Goal: Transaction & Acquisition: Purchase product/service

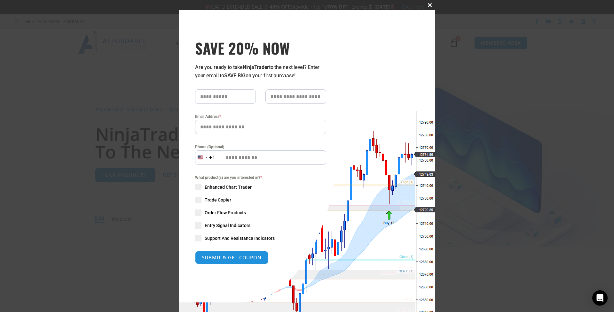
click at [429, 4] on span at bounding box center [430, 5] width 10 height 4
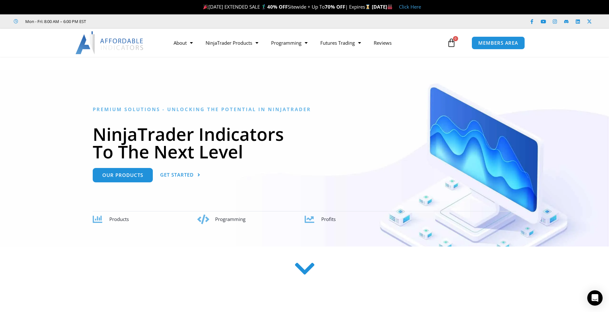
click at [421, 6] on link "Click Here" at bounding box center [410, 7] width 22 height 6
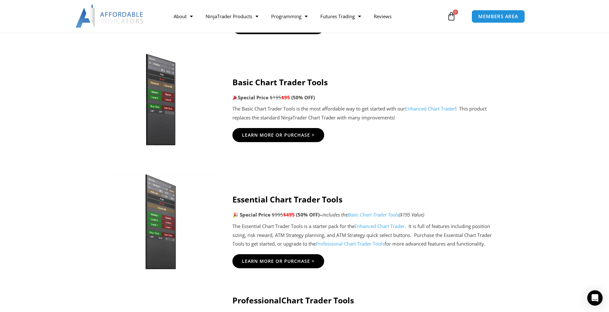
scroll to position [419, 0]
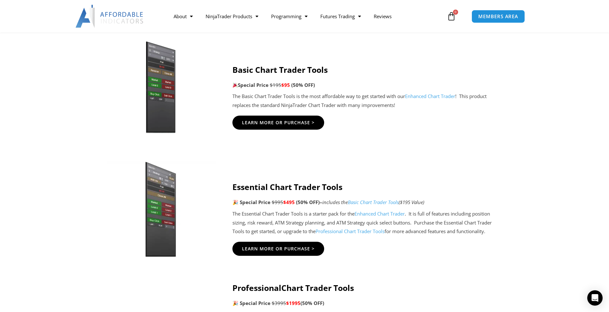
click at [359, 230] on link "Professional Chart Trader Tools" at bounding box center [350, 231] width 69 height 6
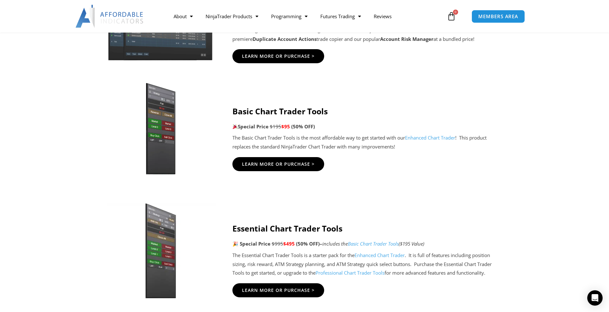
scroll to position [335, 0]
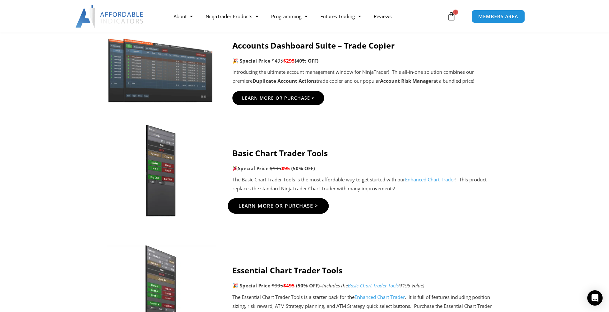
click at [262, 204] on span "Learn More Or Purchase >" at bounding box center [278, 206] width 80 height 5
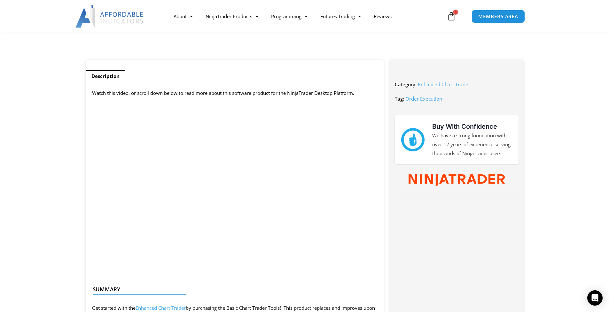
scroll to position [35, 0]
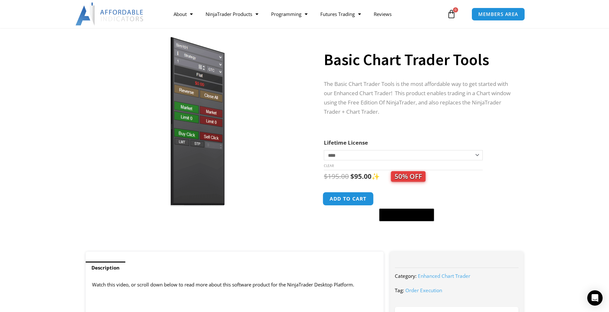
click at [353, 197] on button "Add to cart" at bounding box center [348, 199] width 51 height 14
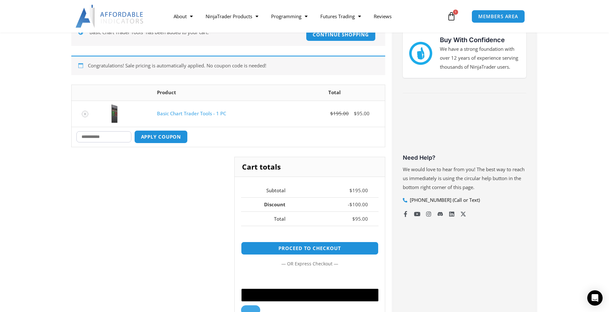
scroll to position [149, 0]
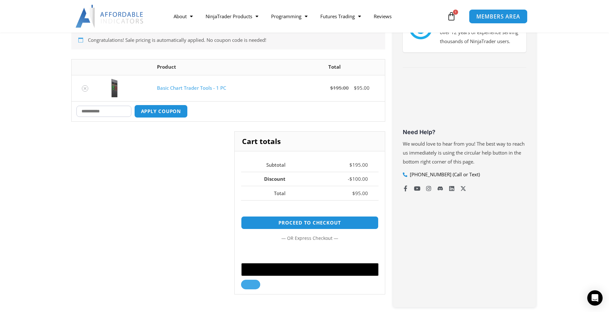
click at [499, 12] on link "MEMBERS AREA" at bounding box center [498, 16] width 59 height 14
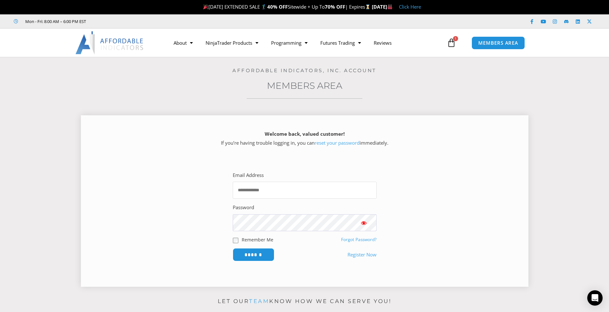
type input "**********"
click at [253, 254] on input "******" at bounding box center [254, 254] width 42 height 13
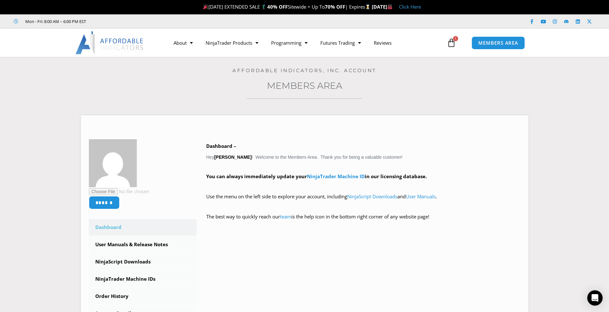
click at [451, 42] on icon at bounding box center [451, 42] width 9 height 9
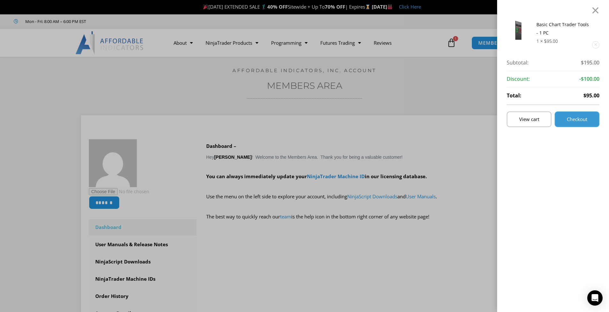
click at [580, 117] on span "Checkout" at bounding box center [577, 119] width 20 height 5
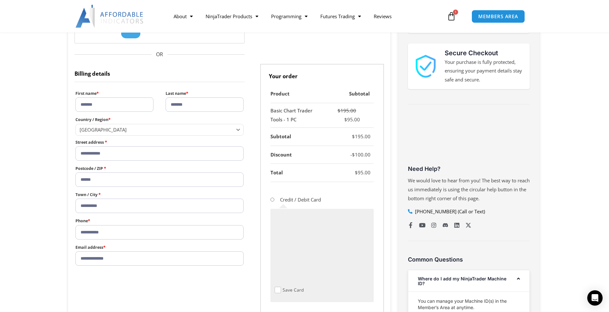
scroll to position [21, 0]
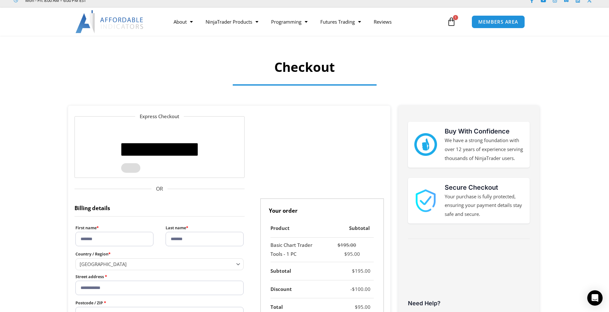
click at [140, 166] on button "Checkout" at bounding box center [130, 168] width 19 height 10
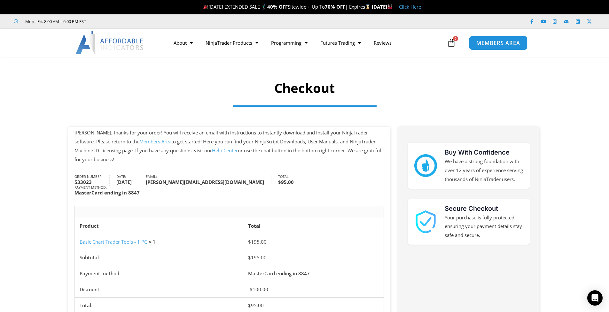
click at [502, 45] on span "MEMBERS AREA" at bounding box center [499, 42] width 44 height 5
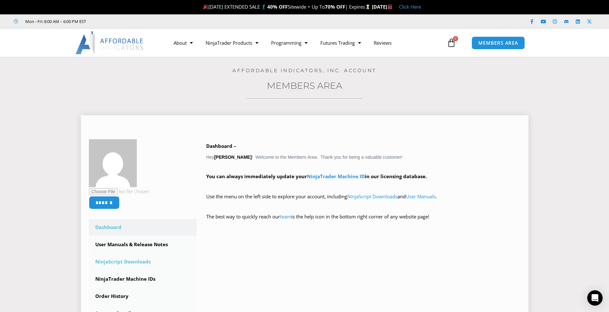
scroll to position [39, 0]
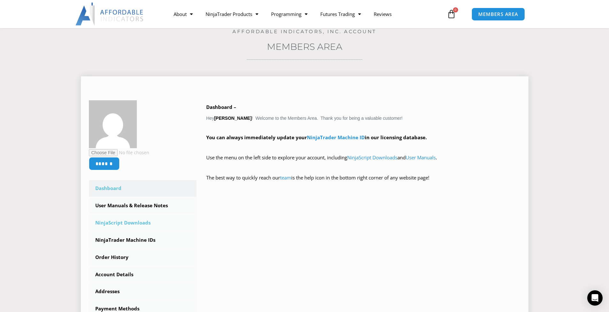
click at [136, 224] on link "NinjaScript Downloads" at bounding box center [143, 223] width 108 height 17
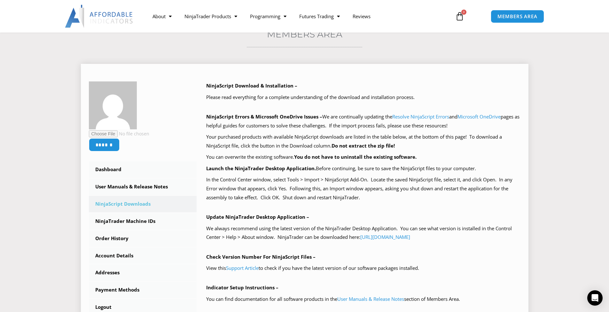
scroll to position [176, 0]
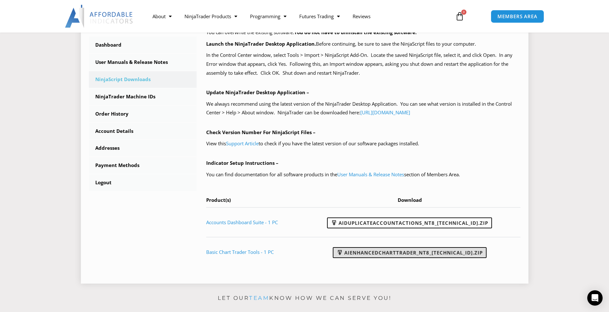
click at [407, 248] on link "AIEnhancedChartTrader_NT8_[TECHNICAL_ID].zip" at bounding box center [410, 253] width 154 height 11
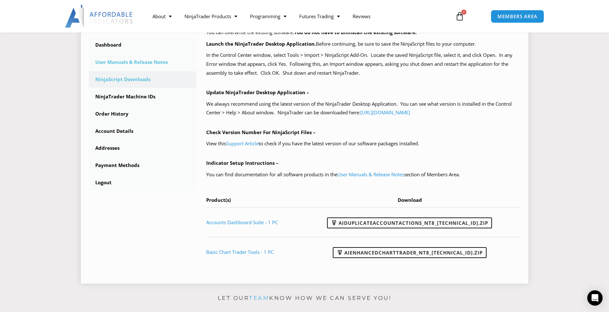
click at [131, 62] on link "User Manuals & Release Notes" at bounding box center [143, 62] width 108 height 17
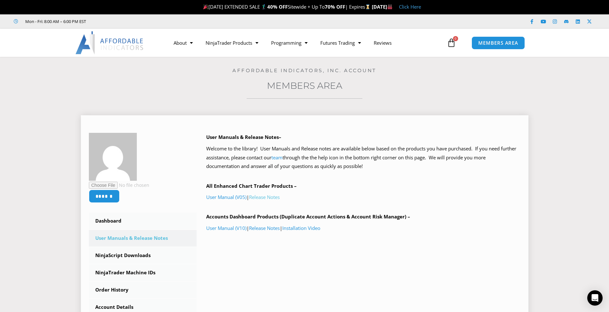
click at [267, 196] on link "Release Notes" at bounding box center [264, 197] width 31 height 6
click at [226, 196] on link "User Manual (V05)" at bounding box center [226, 197] width 40 height 6
click at [408, 94] on div "Home / Members Area Affordable Indicators, Inc. Account Members Area ****** Das…" at bounding box center [304, 218] width 577 height 323
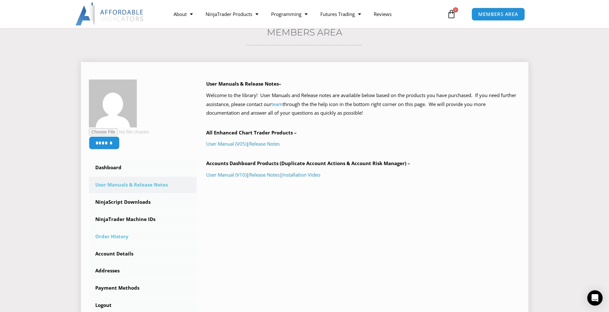
click at [115, 236] on link "Order History" at bounding box center [143, 237] width 108 height 17
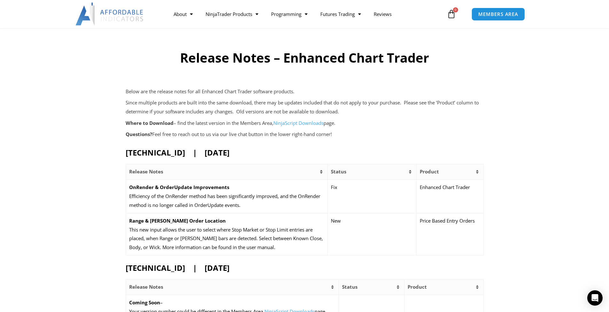
scroll to position [55, 0]
